Goal: Task Accomplishment & Management: Manage account settings

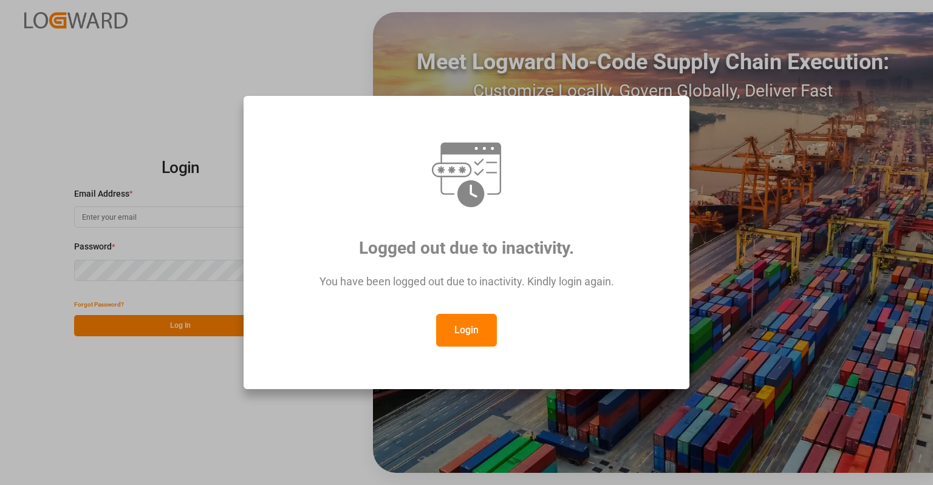
click at [461, 327] on button "Login" at bounding box center [466, 330] width 61 height 33
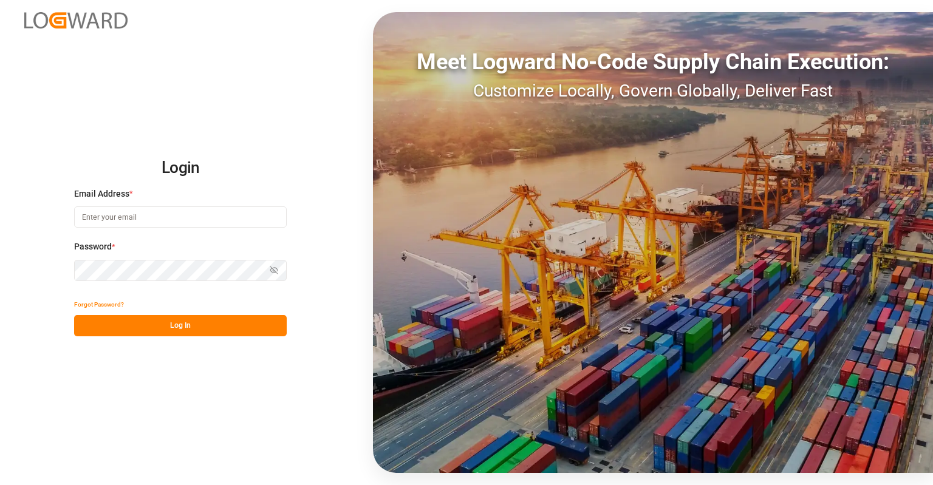
click at [179, 225] on input at bounding box center [180, 217] width 213 height 21
type input "[PERSON_NAME][EMAIL_ADDRESS][PERSON_NAME][DOMAIN_NAME]"
click at [196, 325] on button "Log In" at bounding box center [180, 325] width 213 height 21
